Goal: Transaction & Acquisition: Book appointment/travel/reservation

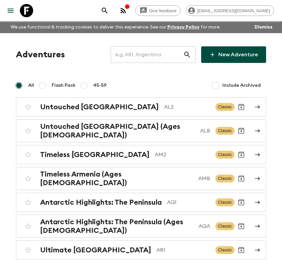
click at [145, 59] on input "text" at bounding box center [147, 54] width 72 height 19
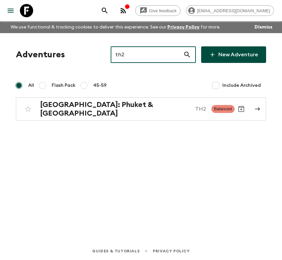
type input "th2"
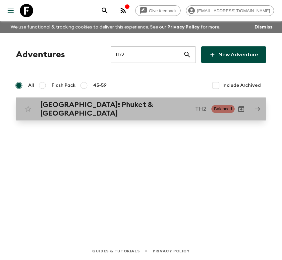
click at [123, 112] on div "Thailand: Phuket & Andaman Coast TH2 Balanced" at bounding box center [128, 108] width 213 height 17
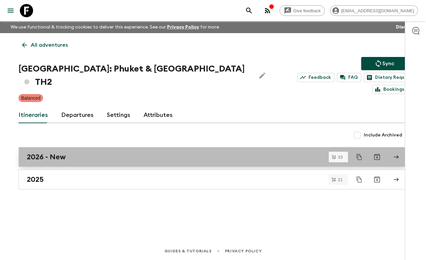
click at [76, 153] on div "2026 - New" at bounding box center [207, 157] width 360 height 9
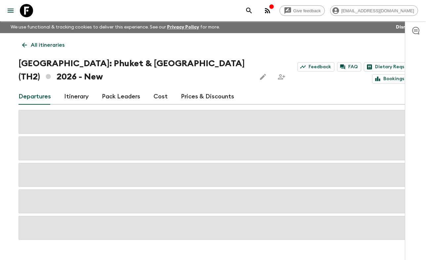
click at [159, 95] on link "Cost" at bounding box center [161, 97] width 14 height 16
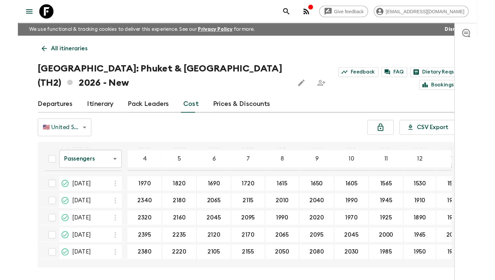
scroll to position [398, 0]
